Goal: Information Seeking & Learning: Check status

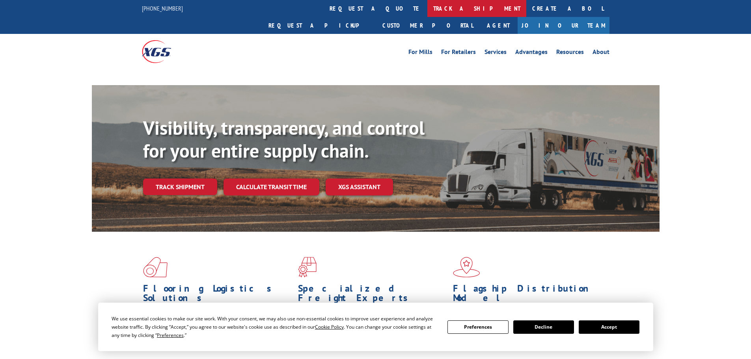
click at [427, 7] on link "track a shipment" at bounding box center [476, 8] width 99 height 17
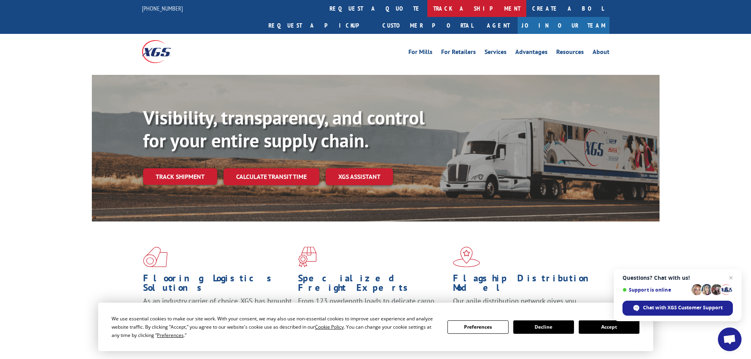
click at [427, 9] on link "track a shipment" at bounding box center [476, 8] width 99 height 17
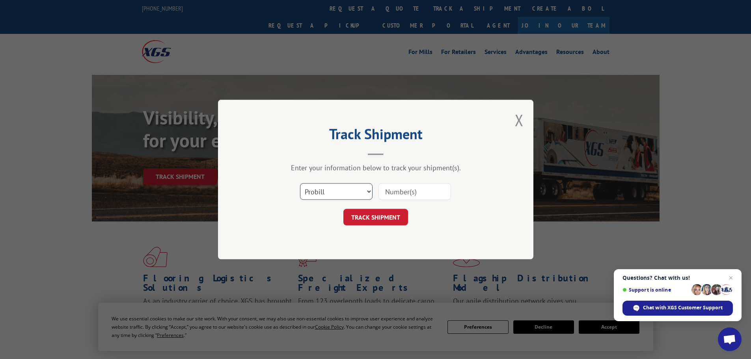
click at [314, 197] on select "Select category... Probill BOL PO" at bounding box center [336, 191] width 72 height 17
select select "po"
click at [300, 183] on select "Select category... Probill BOL PO" at bounding box center [336, 191] width 72 height 17
click at [386, 193] on input at bounding box center [414, 191] width 72 height 17
paste input "PO #08544540"
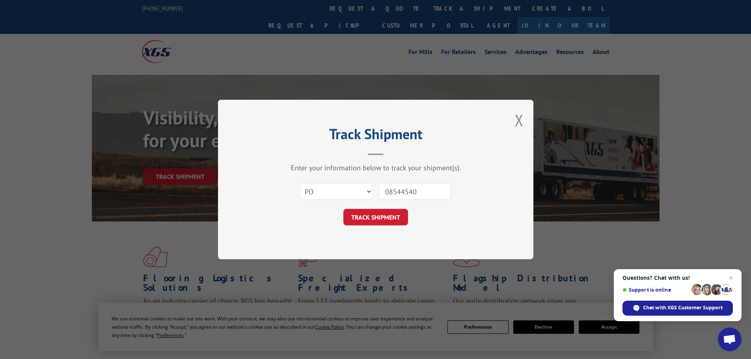
type input "08544540"
click at [343, 209] on button "TRACK SHIPMENT" at bounding box center [375, 217] width 65 height 17
